Goal: Task Accomplishment & Management: Use online tool/utility

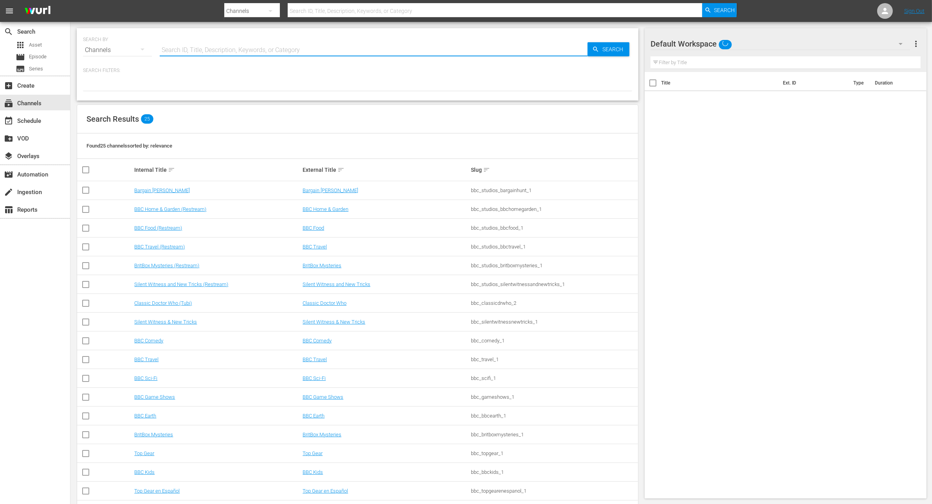
click at [184, 51] on input "text" at bounding box center [374, 50] width 428 height 19
click at [143, 189] on link "Bargain [PERSON_NAME]" at bounding box center [162, 191] width 56 height 6
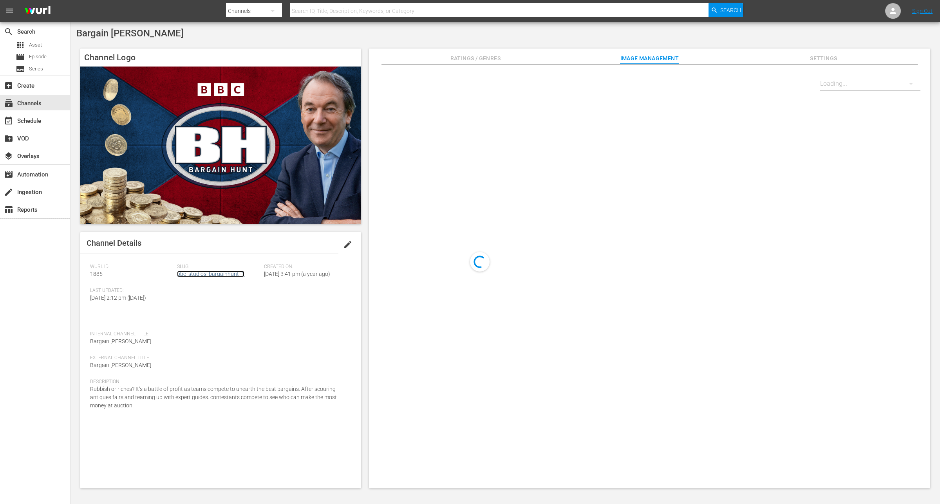
click at [218, 275] on link "bbc_studios_bargainhunt_1" at bounding box center [210, 274] width 67 height 6
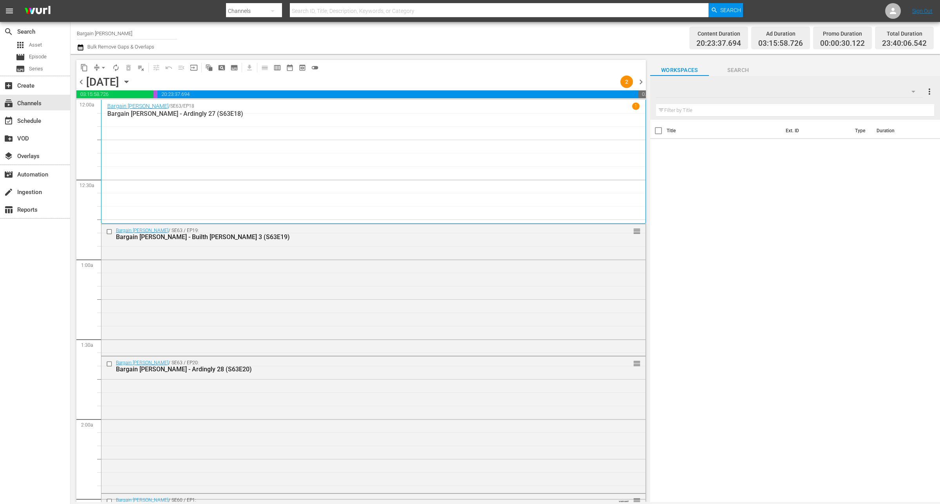
click at [913, 91] on icon "button" at bounding box center [913, 92] width 4 height 2
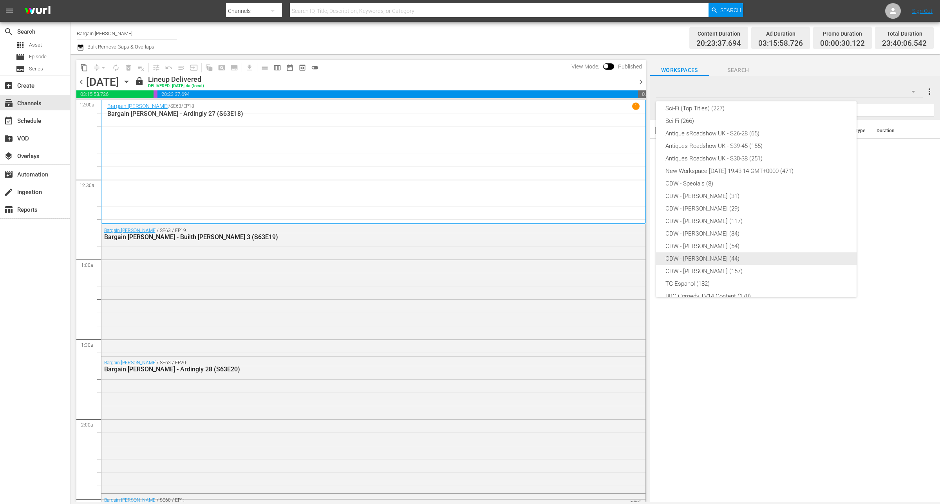
scroll to position [142, 0]
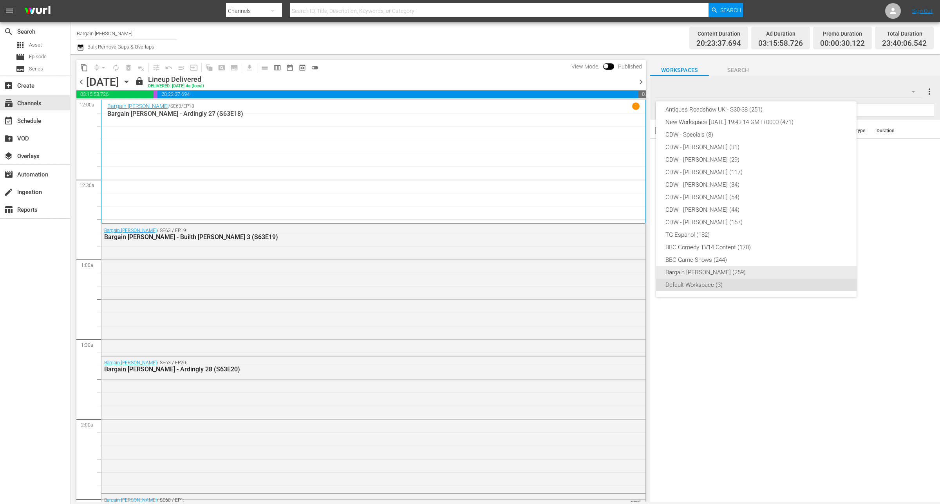
click at [692, 269] on div "Bargain [PERSON_NAME] (259)" at bounding box center [756, 272] width 182 height 13
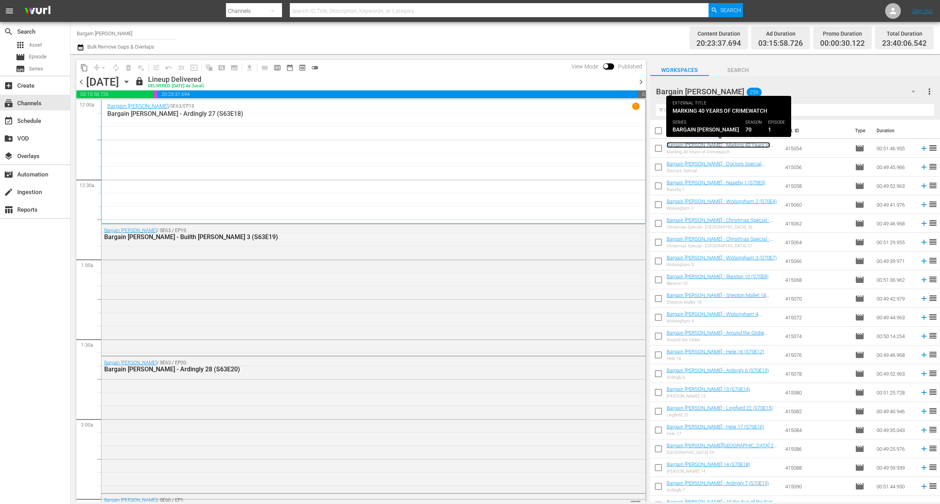
click at [726, 144] on link "Bargain [PERSON_NAME] - Marking 40 Years of Crimewatch (S70E1)" at bounding box center [718, 148] width 103 height 12
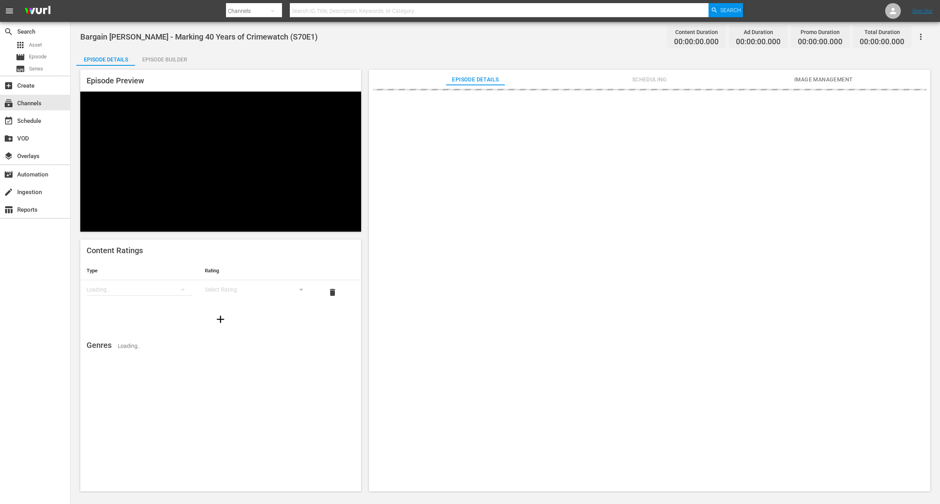
click at [660, 78] on span "Scheduling" at bounding box center [649, 80] width 59 height 10
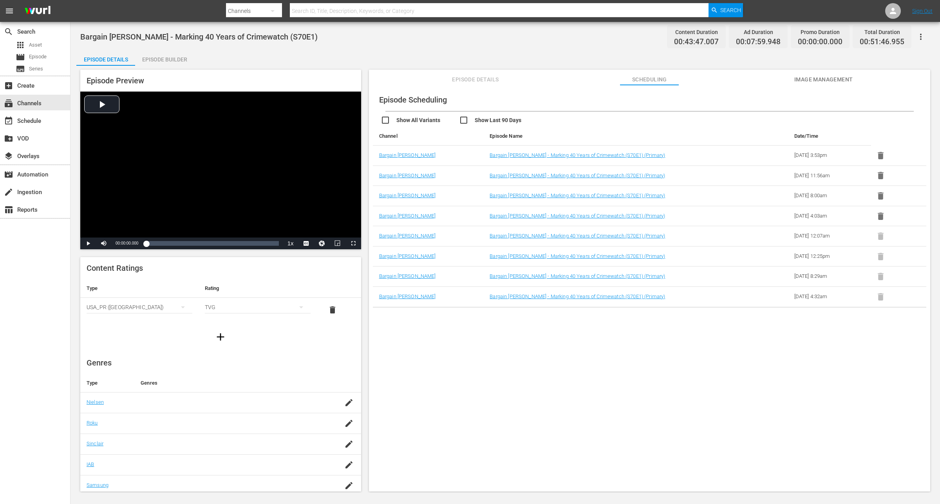
click at [464, 122] on input "checkbox" at bounding box center [498, 121] width 78 height 11
checkbox input "true"
